Goal: Communication & Community: Answer question/provide support

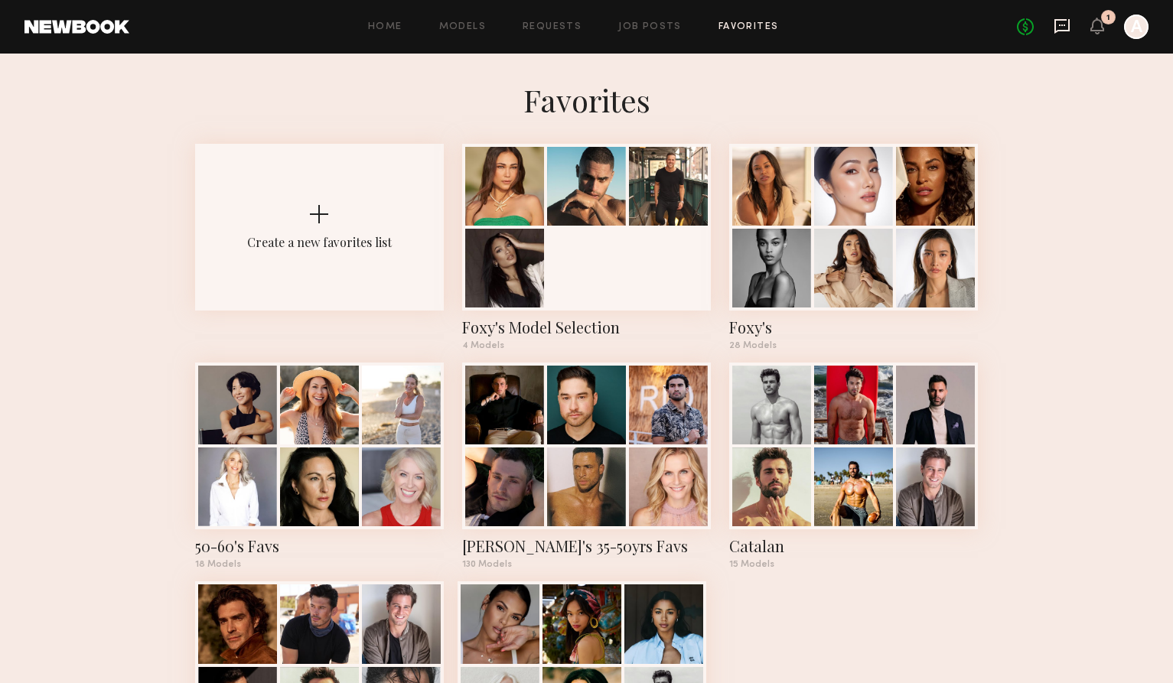
click at [1062, 28] on icon at bounding box center [1062, 26] width 17 height 17
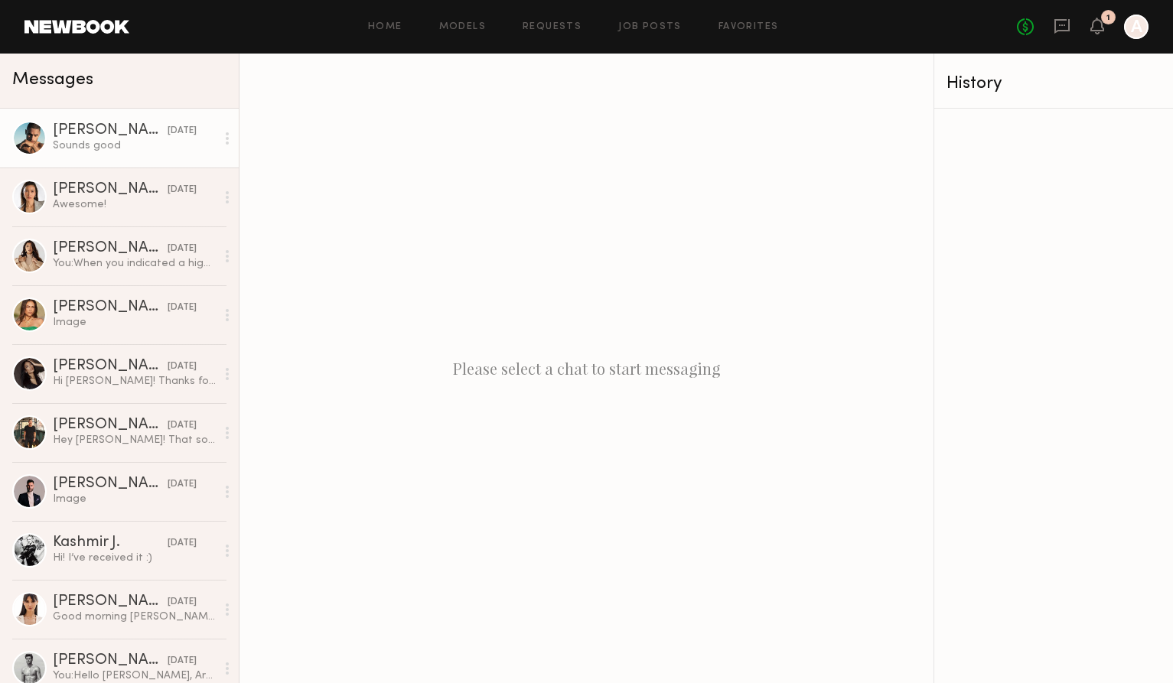
click at [76, 157] on link "[PERSON_NAME] [DATE] Sounds good" at bounding box center [119, 138] width 239 height 59
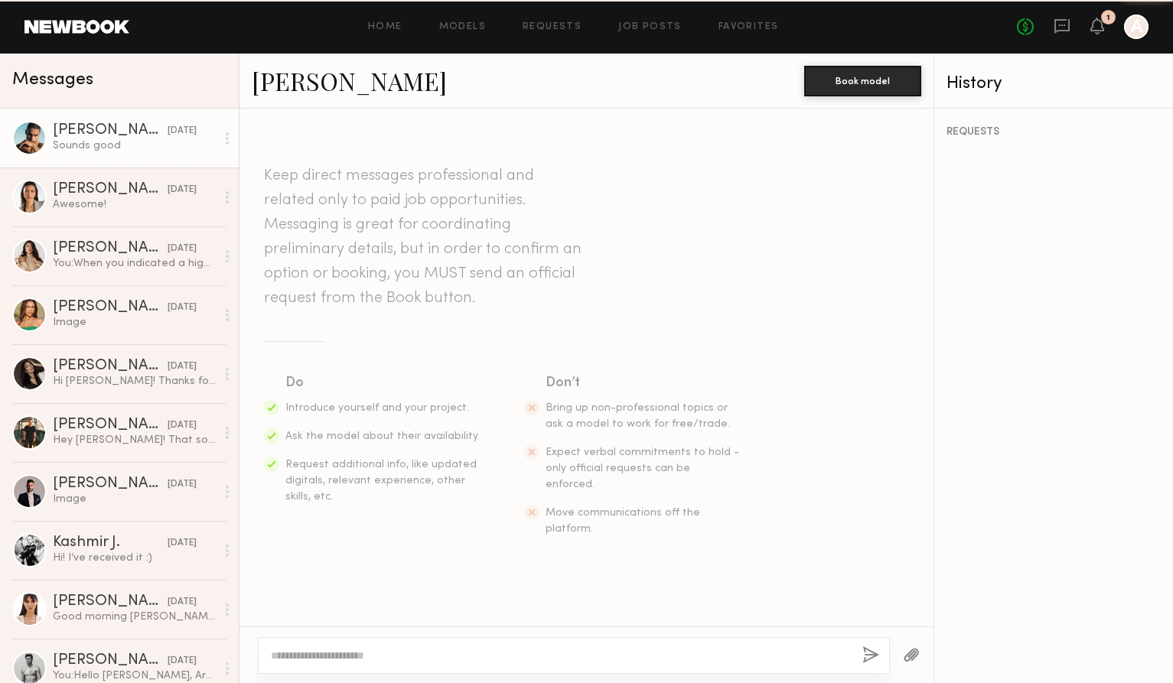
scroll to position [1175, 0]
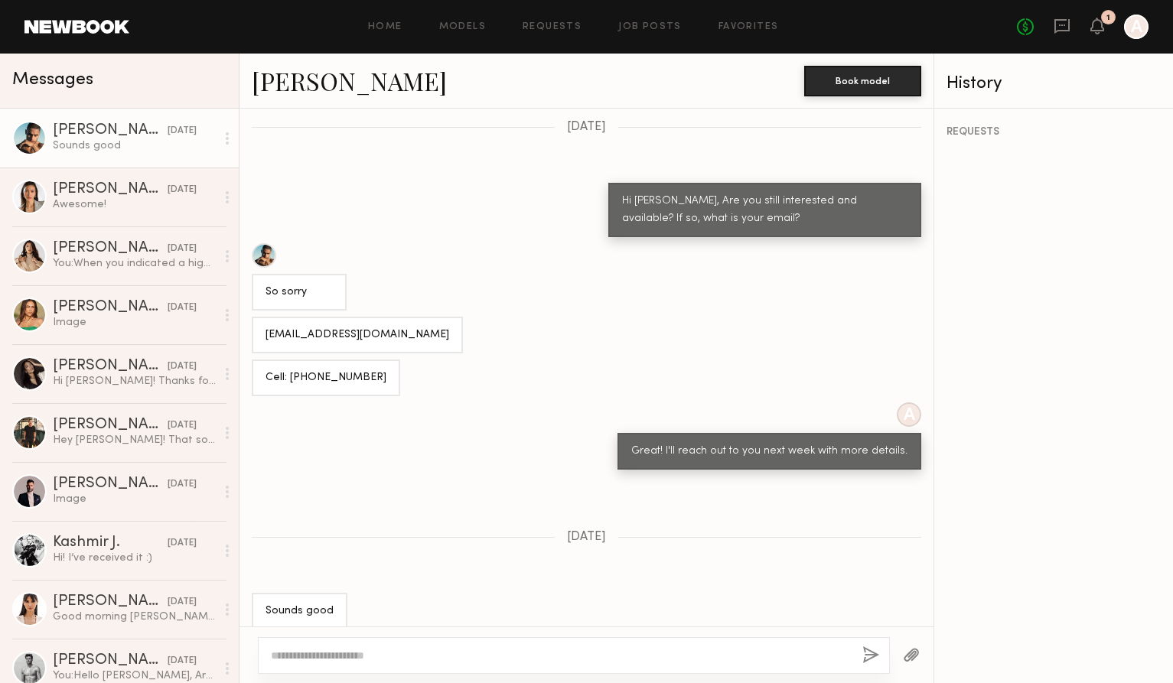
click at [325, 660] on textarea at bounding box center [560, 655] width 579 height 15
type textarea "**********"
click at [872, 657] on button "button" at bounding box center [870, 656] width 17 height 19
